Goal: Check status: Check status

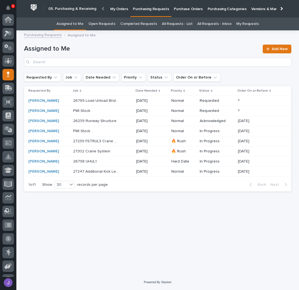
scroll to position [55, 0]
click at [166, 22] on link "All Requests - List" at bounding box center [177, 23] width 31 height 13
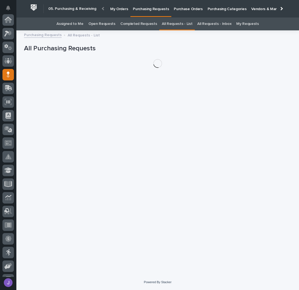
scroll to position [55, 0]
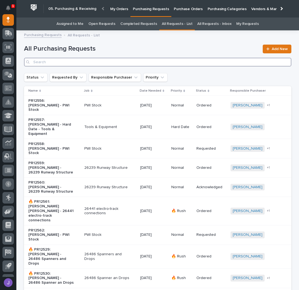
click at [100, 60] on input "Search" at bounding box center [158, 62] width 268 height 9
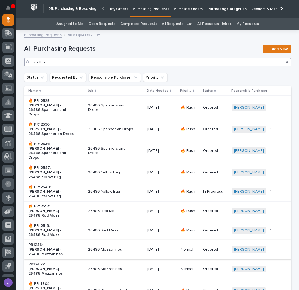
type input "26486"
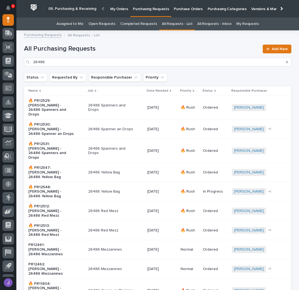
click at [132, 245] on div "26486 Mezzanines" at bounding box center [115, 249] width 55 height 9
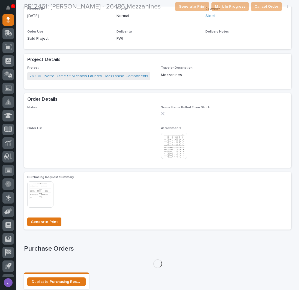
scroll to position [222, 0]
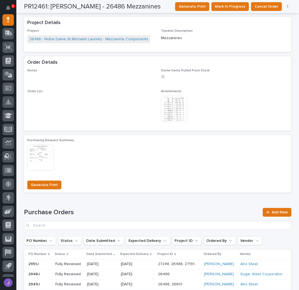
click at [178, 108] on img at bounding box center [174, 109] width 26 height 26
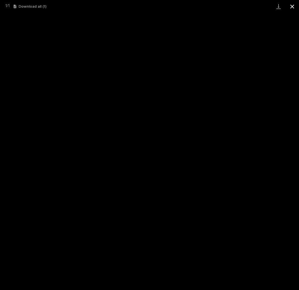
click at [291, 5] on button "Close gallery" at bounding box center [293, 6] width 14 height 13
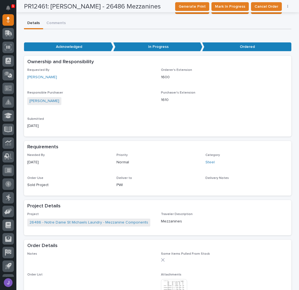
scroll to position [0, 0]
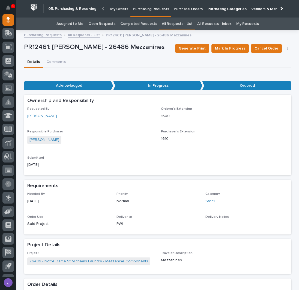
click at [92, 34] on link "All Requests - List" at bounding box center [84, 34] width 32 height 6
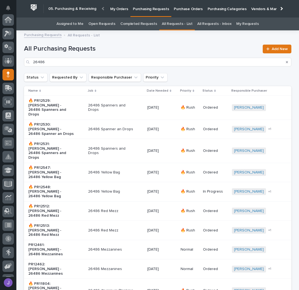
scroll to position [55, 0]
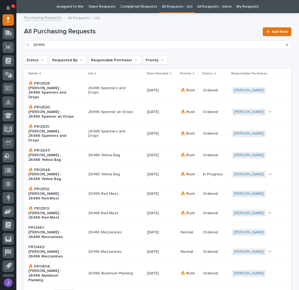
click at [118, 191] on p "26486 Red Mezz" at bounding box center [111, 193] width 46 height 5
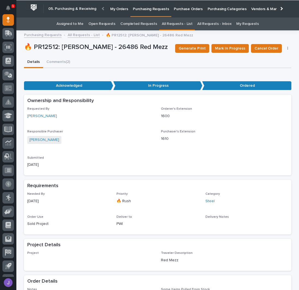
scroll to position [220, 0]
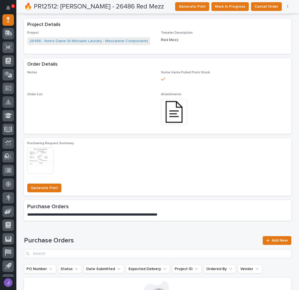
click at [165, 114] on img at bounding box center [174, 112] width 26 height 26
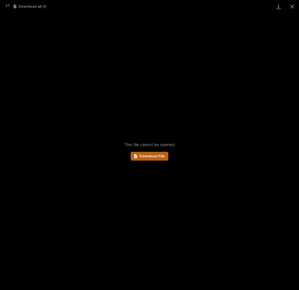
click at [152, 158] on link "Download File" at bounding box center [150, 156] width 38 height 9
click at [290, 8] on button "Close gallery" at bounding box center [293, 6] width 14 height 13
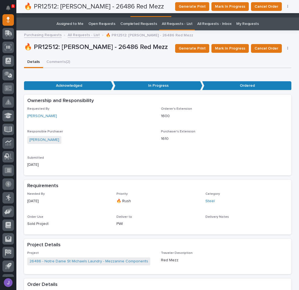
scroll to position [0, 0]
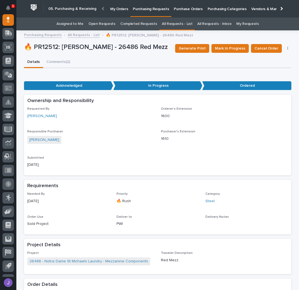
click at [71, 36] on link "All Requests - List" at bounding box center [84, 34] width 32 height 6
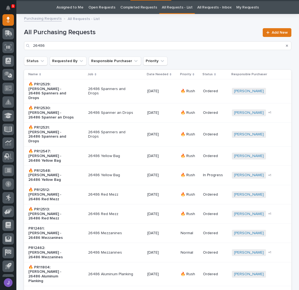
scroll to position [17, 0]
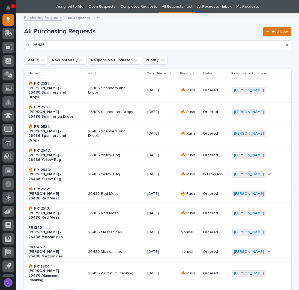
click at [101, 153] on p "26486 Yellow Bag" at bounding box center [111, 155] width 46 height 5
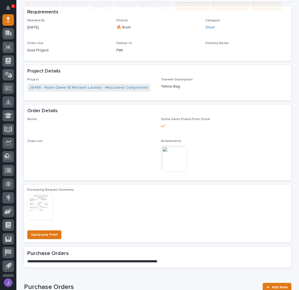
scroll to position [182, 0]
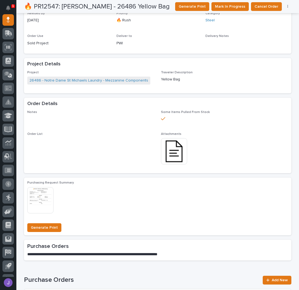
click at [179, 150] on img at bounding box center [174, 151] width 26 height 26
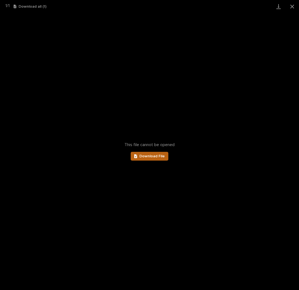
click at [149, 157] on span "Download File" at bounding box center [152, 156] width 25 height 4
click at [292, 7] on button "Close gallery" at bounding box center [293, 6] width 14 height 13
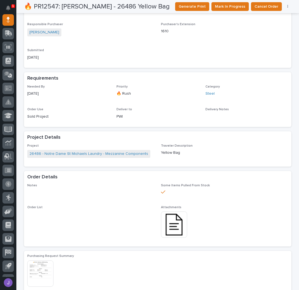
scroll to position [0, 0]
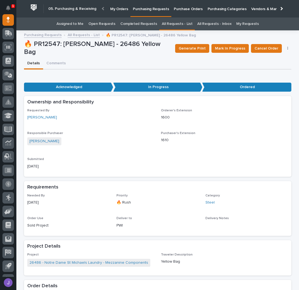
click at [92, 34] on link "All Requests - List" at bounding box center [84, 34] width 32 height 6
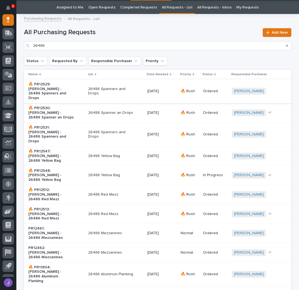
scroll to position [17, 0]
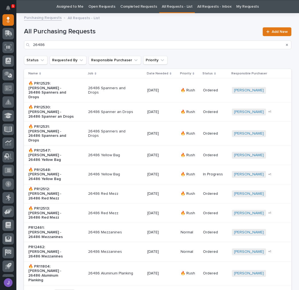
click at [123, 230] on p "26486 Mezzanines" at bounding box center [111, 232] width 46 height 5
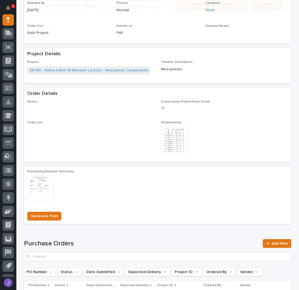
scroll to position [199, 0]
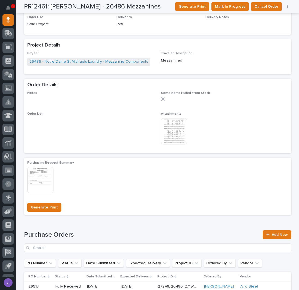
click at [172, 141] on img at bounding box center [174, 131] width 26 height 26
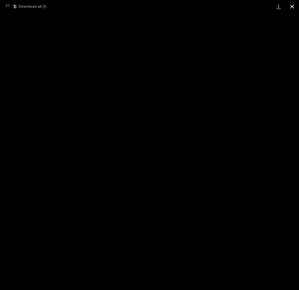
click at [290, 4] on button "Close gallery" at bounding box center [293, 6] width 14 height 13
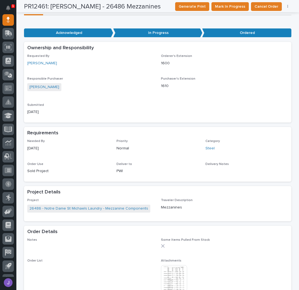
scroll to position [0, 0]
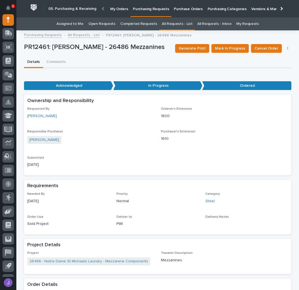
click at [78, 23] on link "Assigned to Me" at bounding box center [70, 23] width 27 height 13
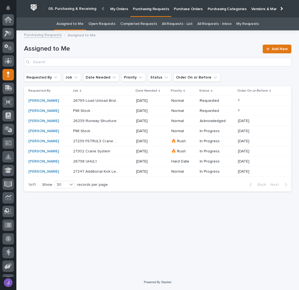
scroll to position [55, 0]
click at [173, 25] on link "All Requests - List" at bounding box center [177, 23] width 31 height 13
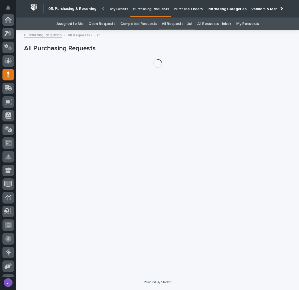
scroll to position [55, 0]
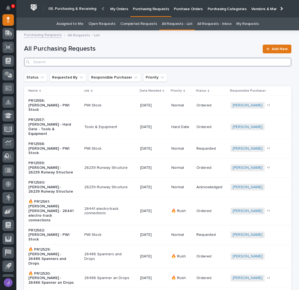
click at [133, 64] on input "Search" at bounding box center [158, 62] width 268 height 9
click at [111, 63] on input "Search" at bounding box center [158, 62] width 268 height 9
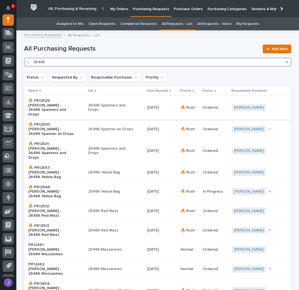
type input "26486"
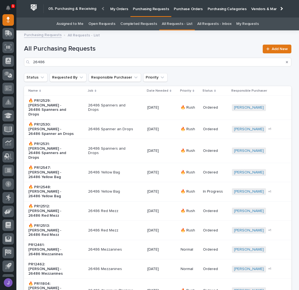
click at [121, 103] on p "26486 Spanners and Drops" at bounding box center [111, 107] width 46 height 9
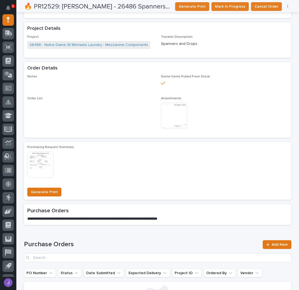
scroll to position [219, 0]
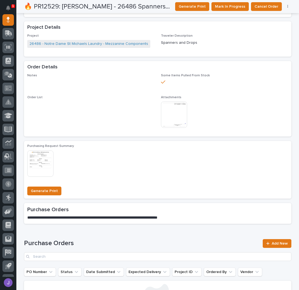
click at [172, 117] on img at bounding box center [174, 114] width 26 height 26
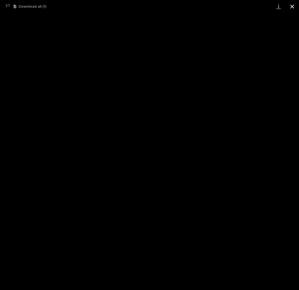
click at [295, 7] on button "Close gallery" at bounding box center [293, 6] width 14 height 13
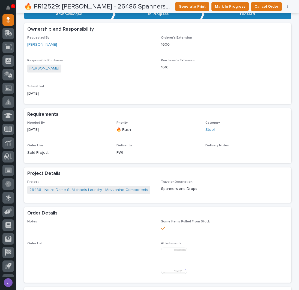
scroll to position [0, 0]
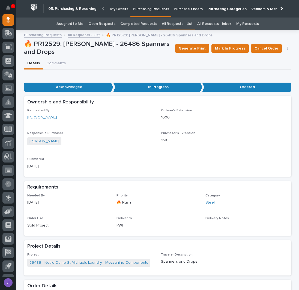
click at [71, 35] on link "All Requests - List" at bounding box center [84, 34] width 32 height 6
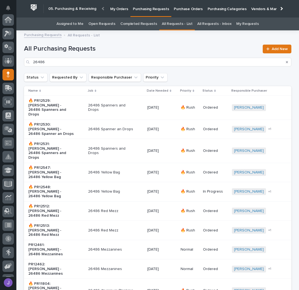
scroll to position [55, 0]
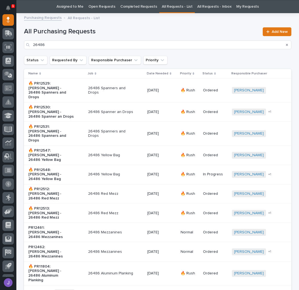
click at [150, 93] on td "[DATE]" at bounding box center [161, 90] width 33 height 24
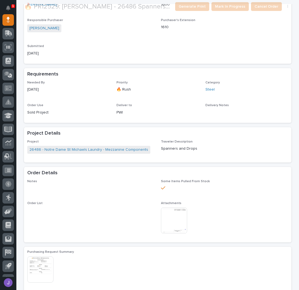
scroll to position [199, 0]
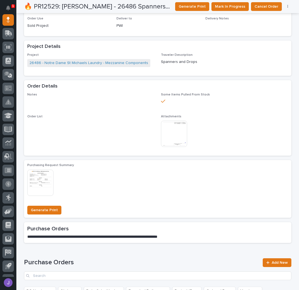
click at [179, 127] on img at bounding box center [174, 133] width 26 height 26
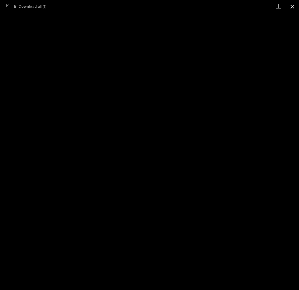
click at [295, 8] on button "Close gallery" at bounding box center [293, 6] width 14 height 13
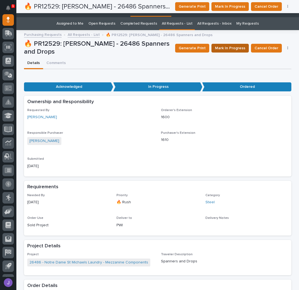
scroll to position [0, 0]
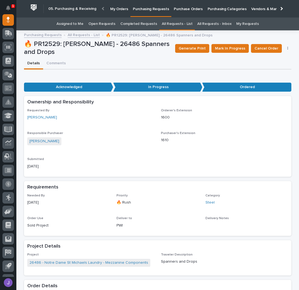
click at [92, 34] on link "All Requests - List" at bounding box center [84, 34] width 32 height 6
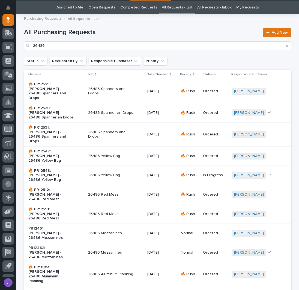
scroll to position [17, 0]
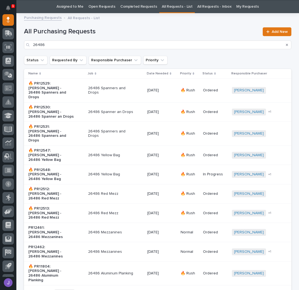
click at [122, 129] on p "26486 Spanners and Drops" at bounding box center [111, 133] width 46 height 9
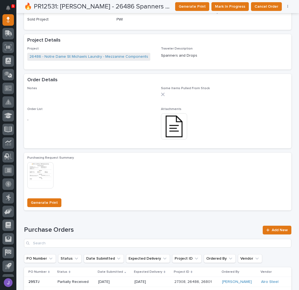
scroll to position [212, 0]
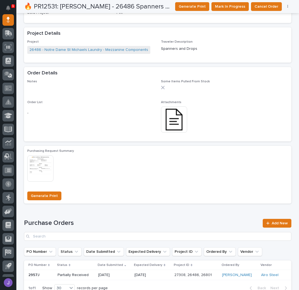
click at [175, 124] on img at bounding box center [174, 119] width 26 height 26
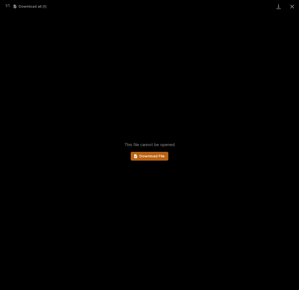
click at [153, 158] on link "Download File" at bounding box center [150, 156] width 38 height 9
click at [295, 6] on button "Close gallery" at bounding box center [293, 6] width 14 height 13
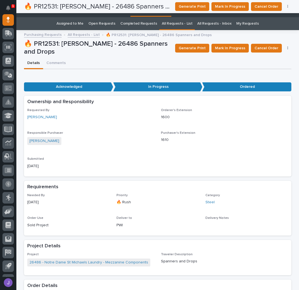
scroll to position [0, 0]
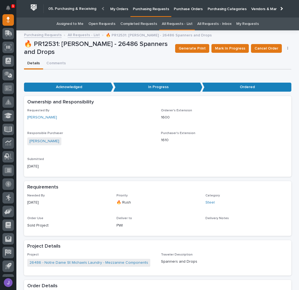
click at [185, 63] on div "Details Comments" at bounding box center [158, 63] width 268 height 11
click at [88, 35] on link "All Requests - List" at bounding box center [84, 34] width 32 height 6
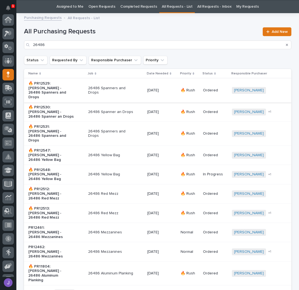
scroll to position [55, 0]
click at [139, 107] on div "26486 Spanner an Drops" at bounding box center [115, 111] width 55 height 9
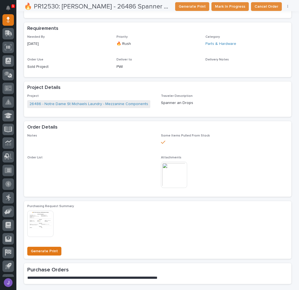
scroll to position [182, 0]
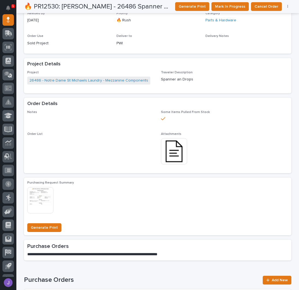
click at [178, 149] on img at bounding box center [174, 151] width 26 height 26
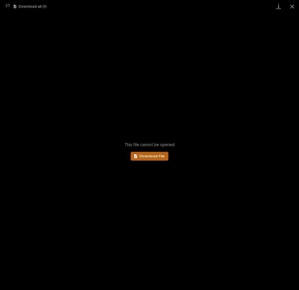
click at [162, 156] on span "Download File" at bounding box center [152, 156] width 25 height 4
click at [294, 5] on button "Close gallery" at bounding box center [293, 6] width 14 height 13
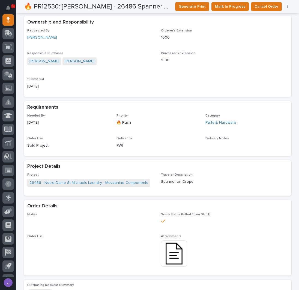
scroll to position [0, 0]
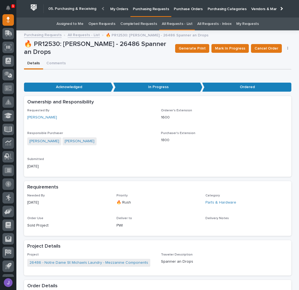
click at [84, 27] on link "Assigned to Me" at bounding box center [70, 23] width 27 height 13
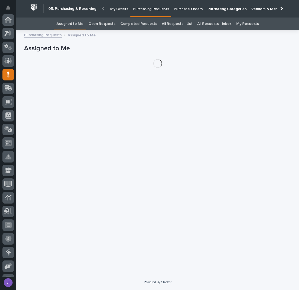
scroll to position [55, 0]
